Goal: Register for event/course

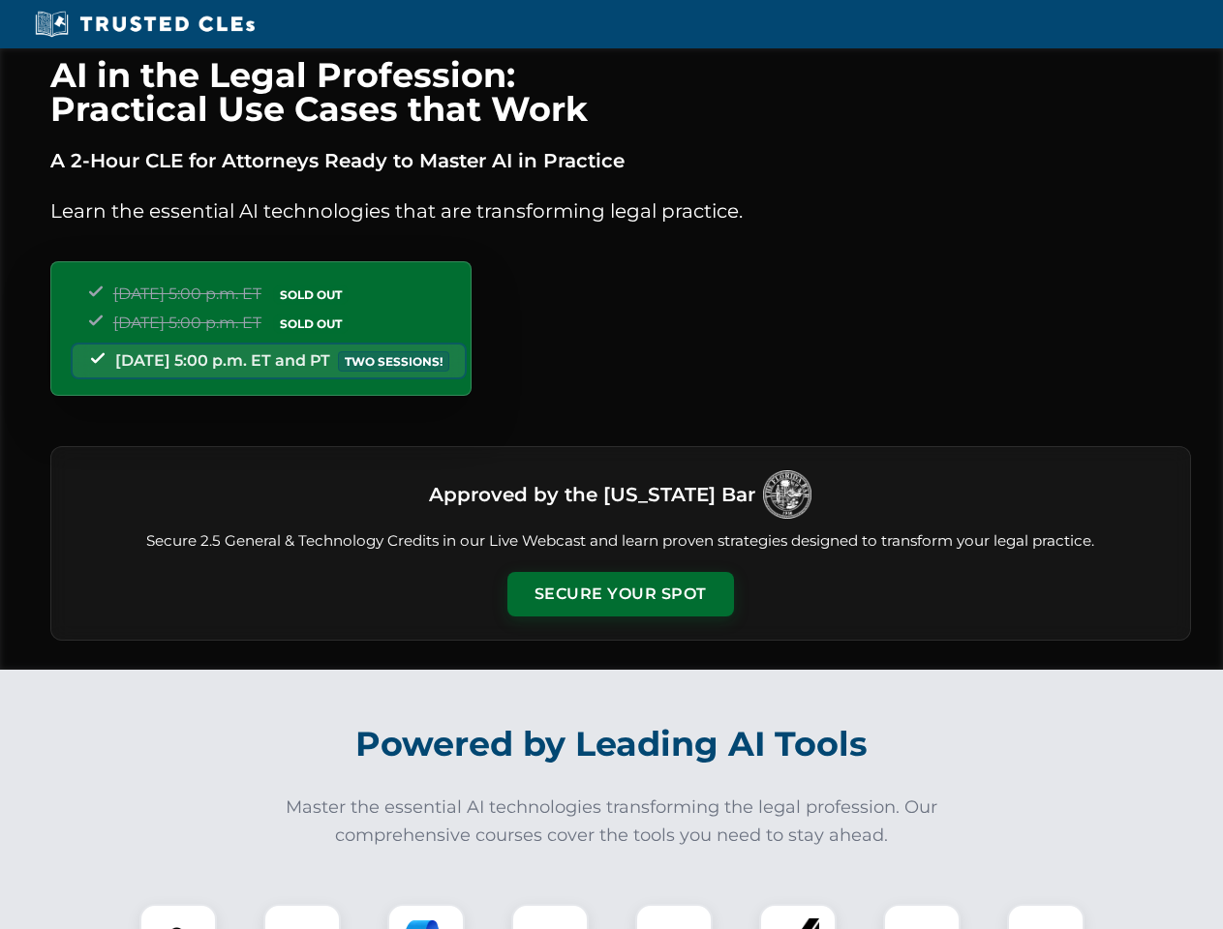
click at [619, 594] on button "Secure Your Spot" at bounding box center [620, 594] width 226 height 45
click at [178, 917] on img at bounding box center [178, 943] width 56 height 56
click at [302, 917] on div at bounding box center [301, 942] width 77 height 77
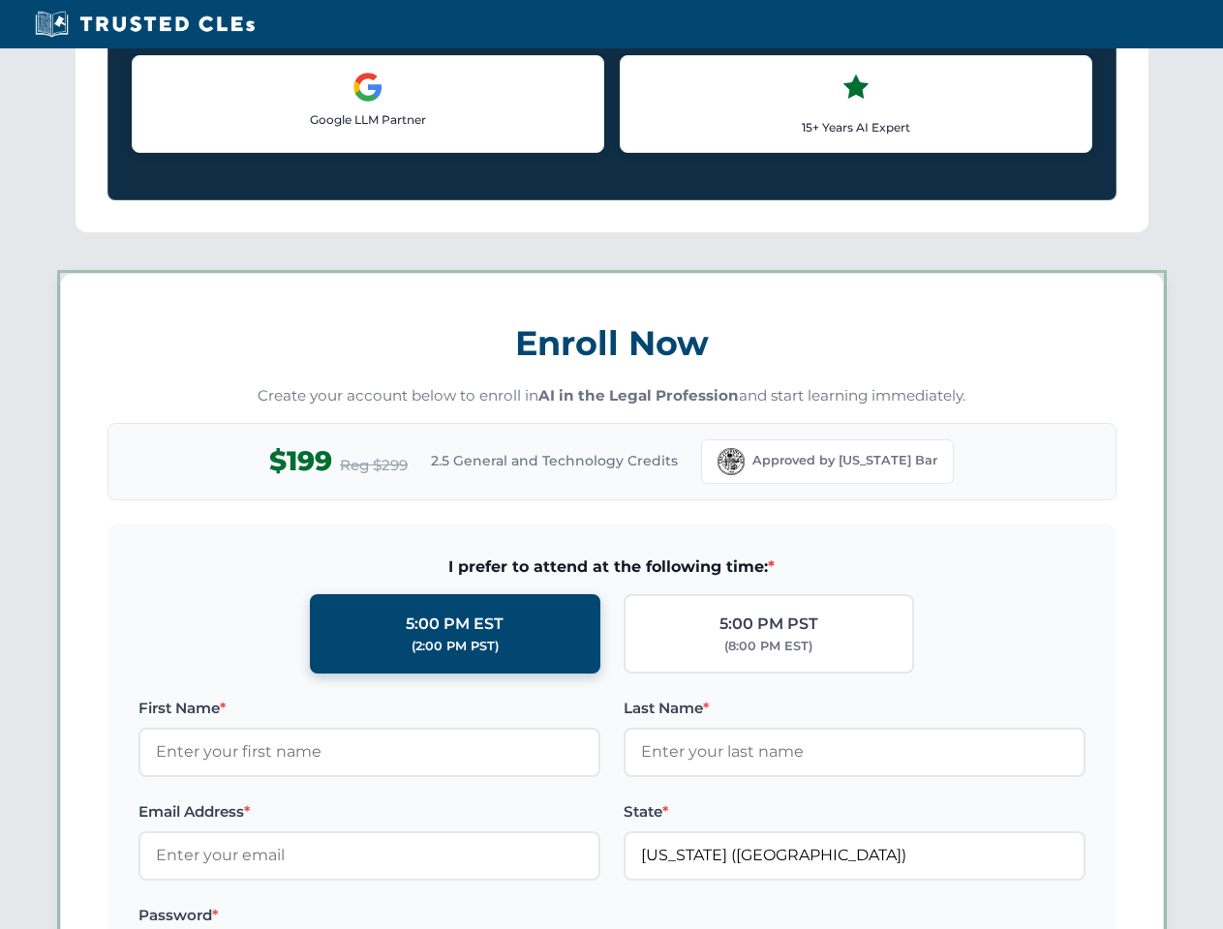
click at [550, 917] on label "Password *" at bounding box center [369, 915] width 462 height 23
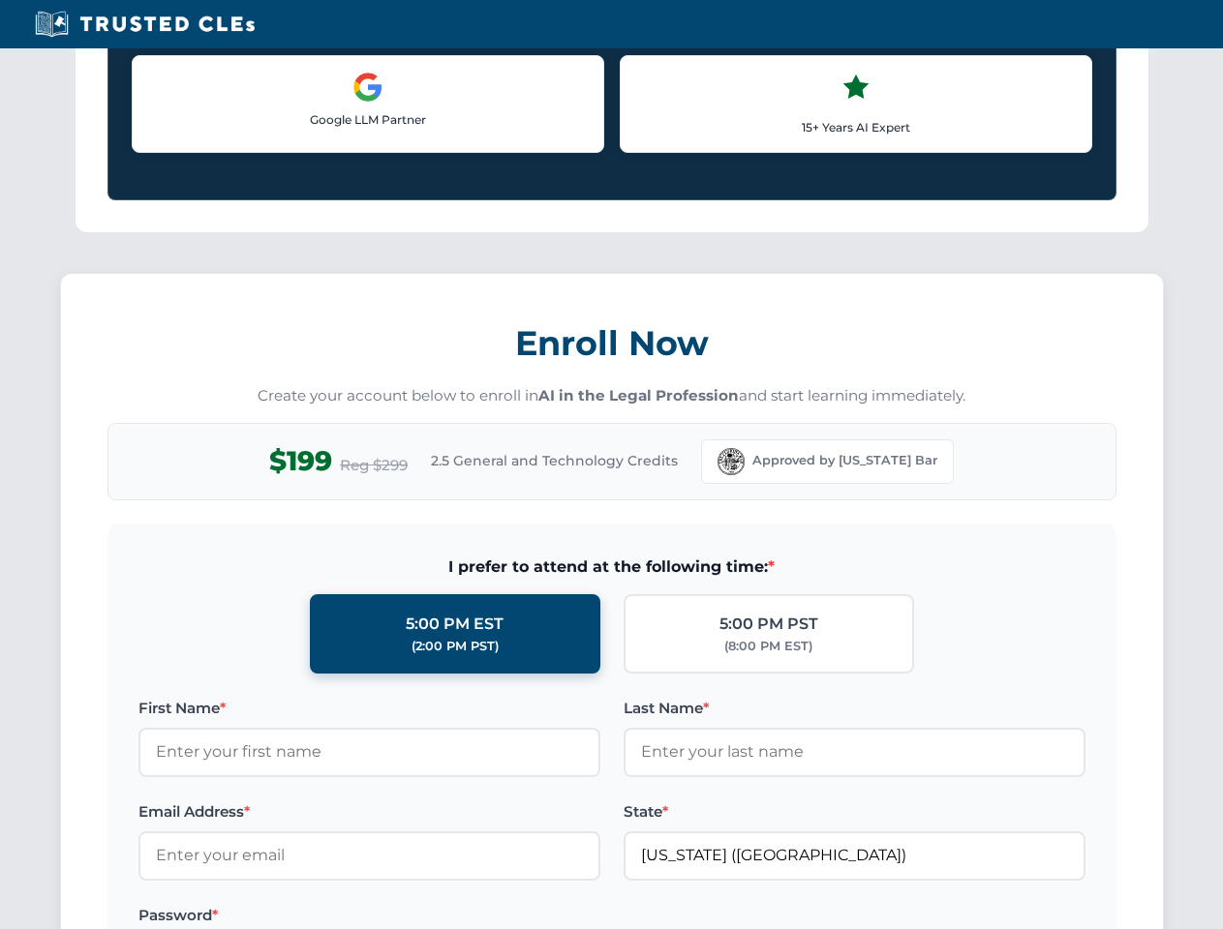
scroll to position [1900, 0]
